Goal: Transaction & Acquisition: Purchase product/service

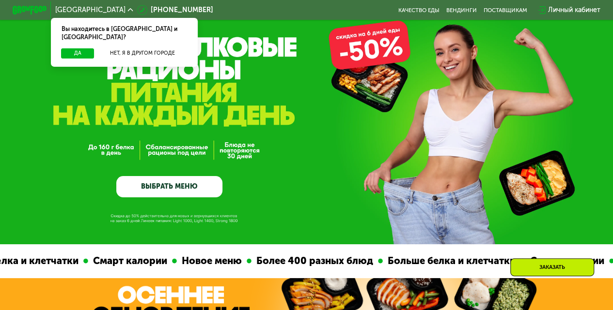
scroll to position [64, 0]
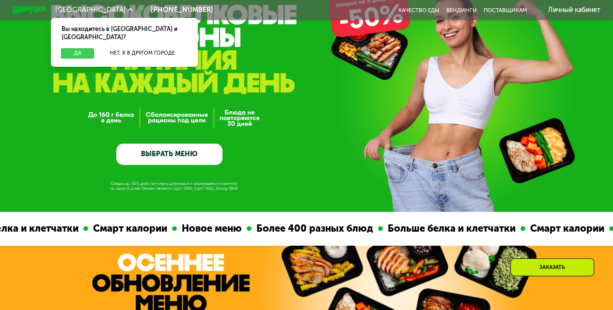
click at [73, 48] on button "Да" at bounding box center [77, 53] width 33 height 10
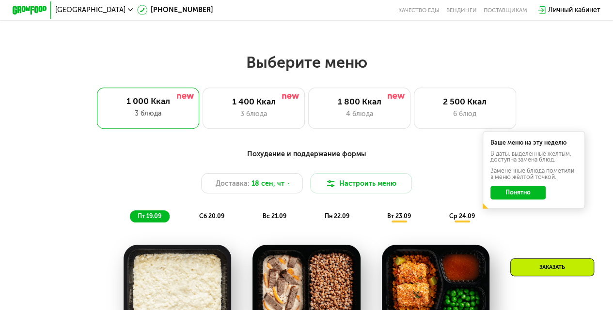
scroll to position [516, 0]
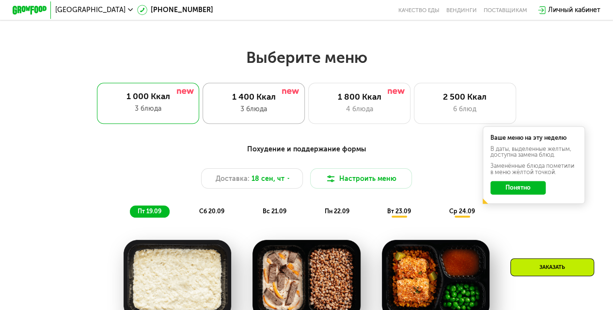
click at [262, 100] on div "1 400 Ккал" at bounding box center [254, 97] width 84 height 10
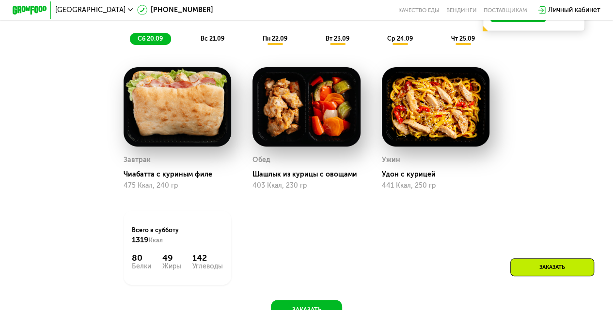
scroll to position [678, 0]
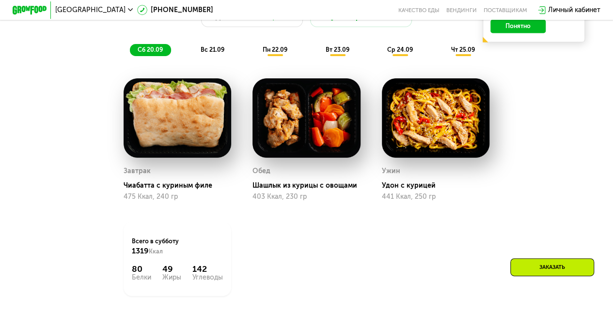
click at [213, 53] on span "вс 21.09" at bounding box center [212, 49] width 24 height 7
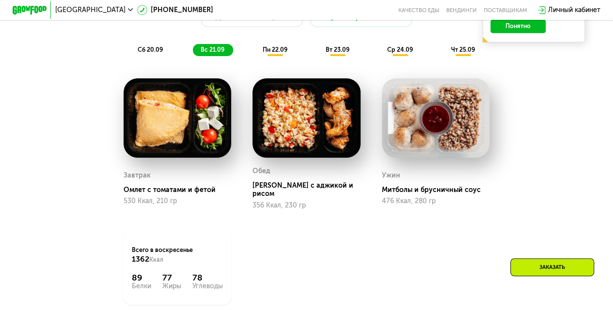
click at [270, 53] on span "пн 22.09" at bounding box center [274, 49] width 25 height 7
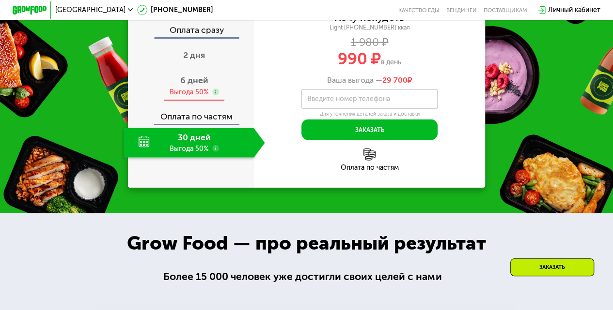
scroll to position [1097, 0]
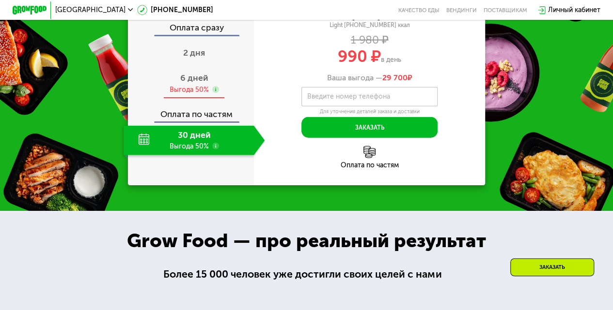
click at [192, 83] on span "6 дней" at bounding box center [194, 78] width 28 height 11
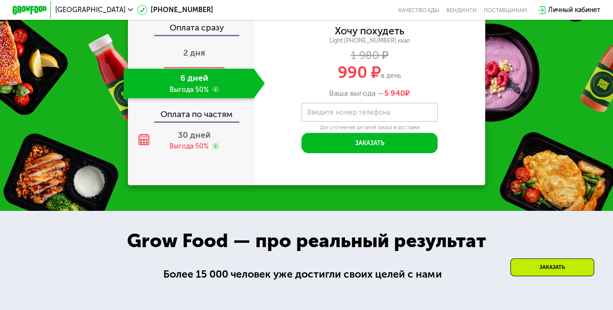
click at [194, 58] on span "2 дня" at bounding box center [194, 52] width 22 height 11
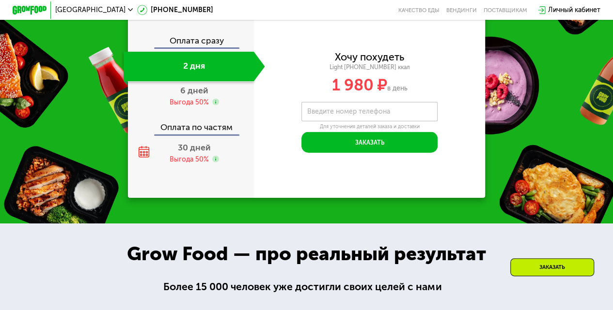
scroll to position [1043, 0]
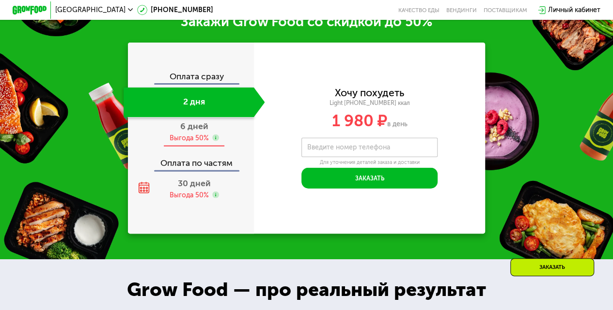
click at [186, 132] on span "6 дней" at bounding box center [194, 126] width 28 height 11
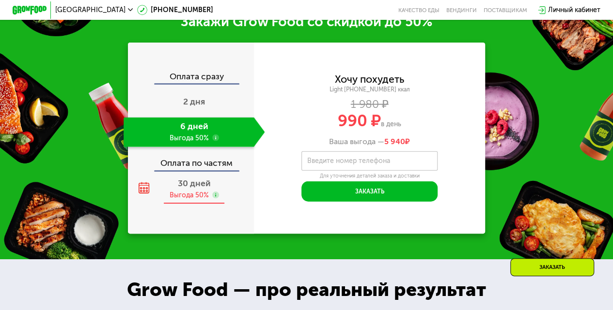
click at [191, 188] on span "30 дней" at bounding box center [194, 183] width 33 height 11
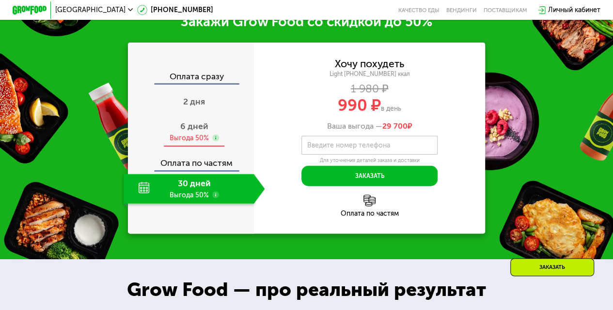
click at [189, 131] on span "6 дней" at bounding box center [194, 126] width 28 height 11
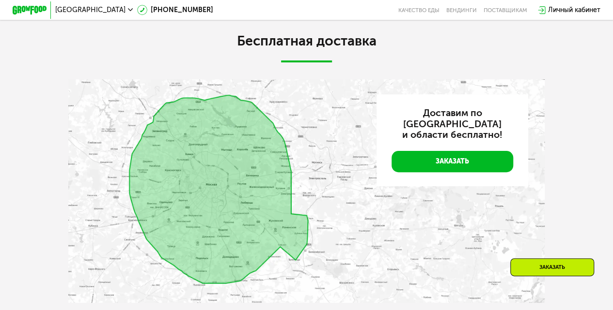
scroll to position [1947, 0]
